Goal: Unclear

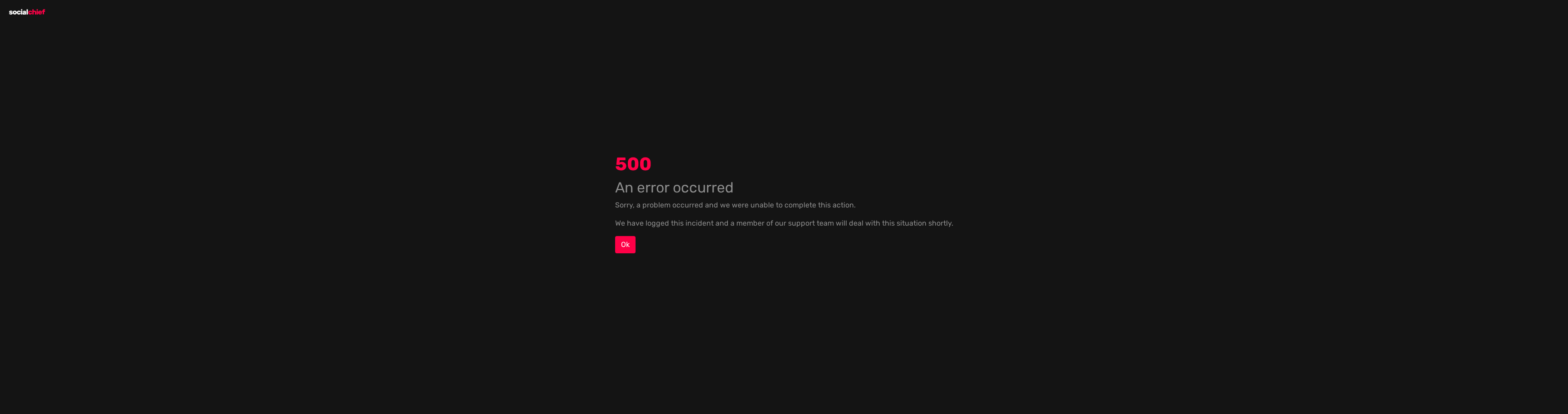
click at [32, 13] on div "500 An error occurred Sorry, a problem occurred and we were unable to complete …" at bounding box center [784, 207] width 1568 height 414
click at [33, 13] on div "500 An error occurred Sorry, a problem occurred and we were unable to complete …" at bounding box center [784, 207] width 1568 height 414
click at [23, 13] on div "500 An error occurred Sorry, a problem occurred and we were unable to complete …" at bounding box center [784, 207] width 1568 height 414
click at [39, 12] on div "500 An error occurred Sorry, a problem occurred and we were unable to complete …" at bounding box center [784, 207] width 1568 height 414
